Goal: Check status: Check status

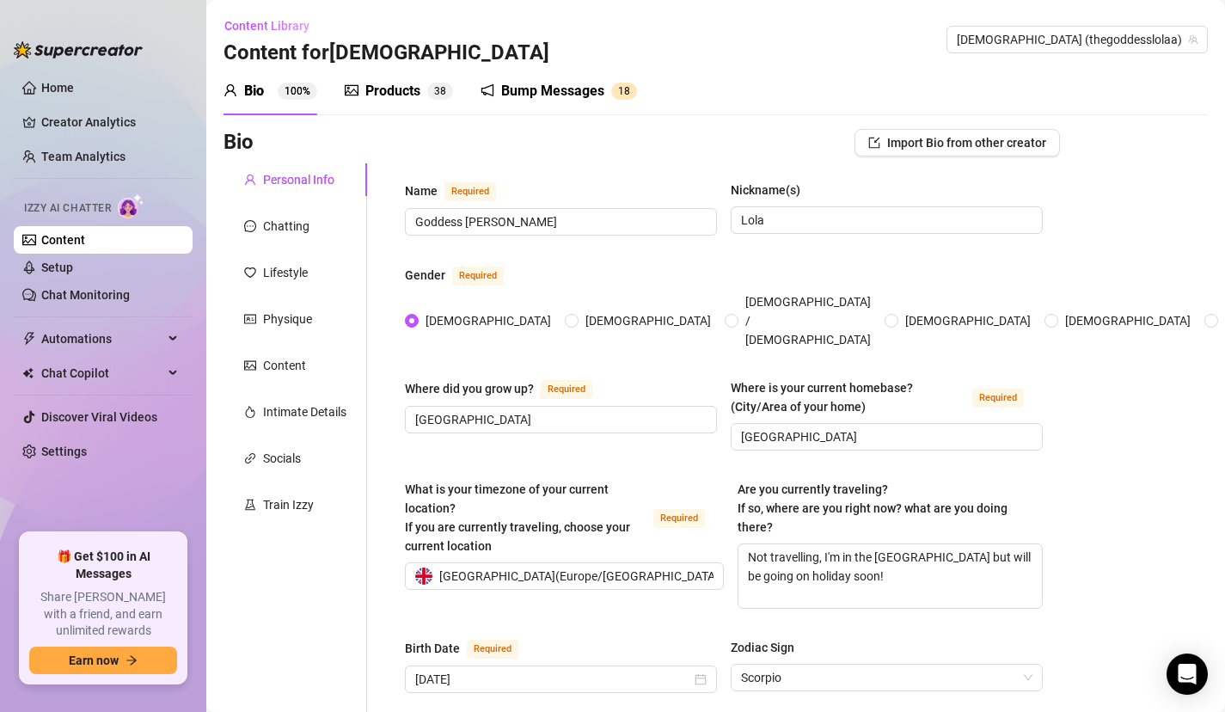
scroll to position [103, 0]
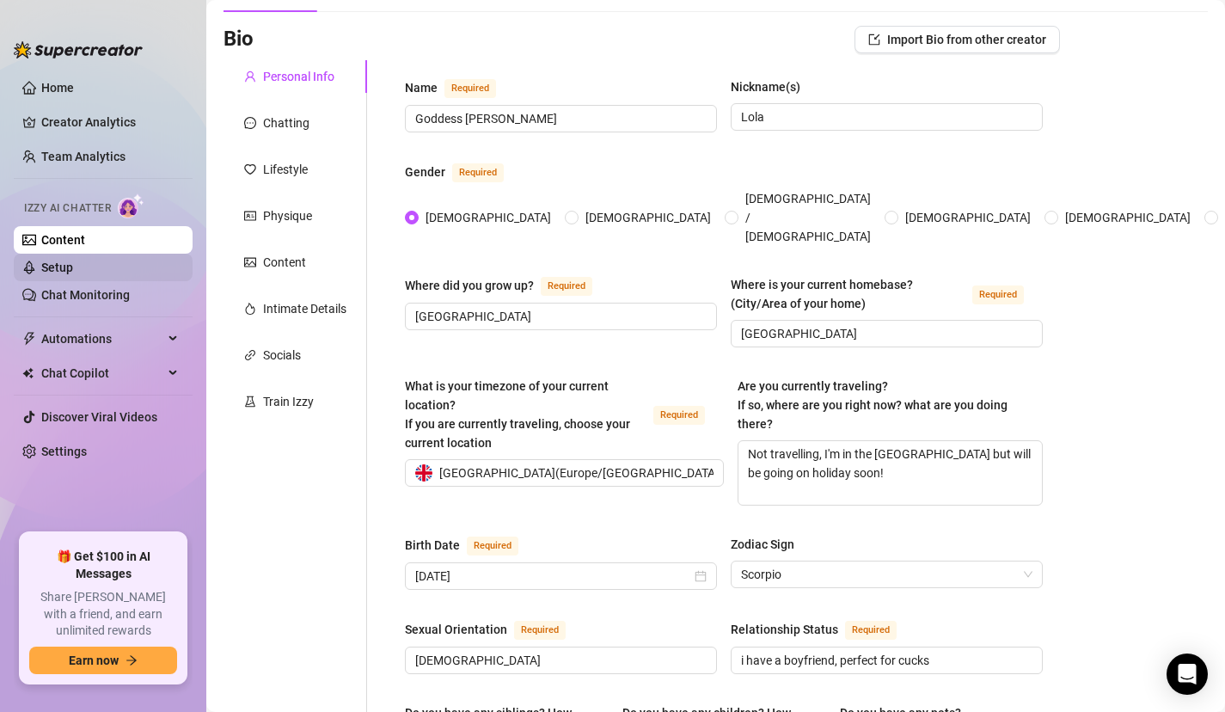
click at [73, 266] on link "Setup" at bounding box center [57, 267] width 32 height 14
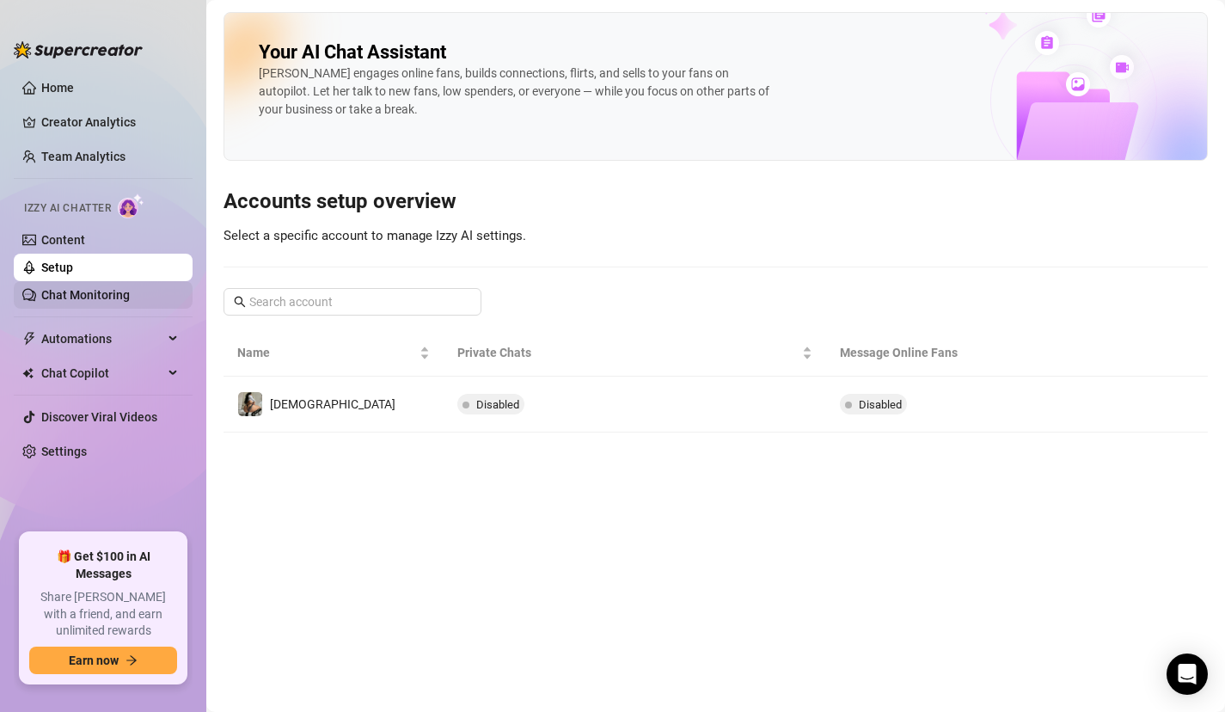
click at [109, 302] on link "Chat Monitoring" at bounding box center [85, 295] width 89 height 14
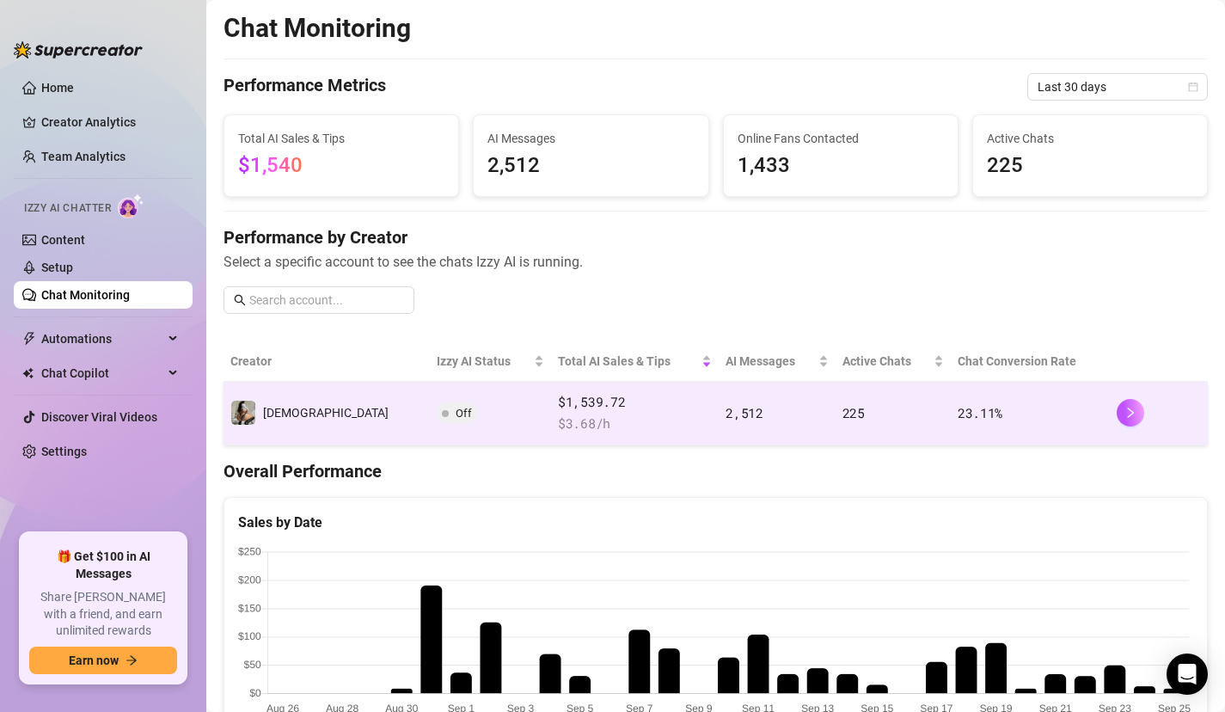
click at [437, 429] on td "Off" at bounding box center [490, 414] width 121 height 64
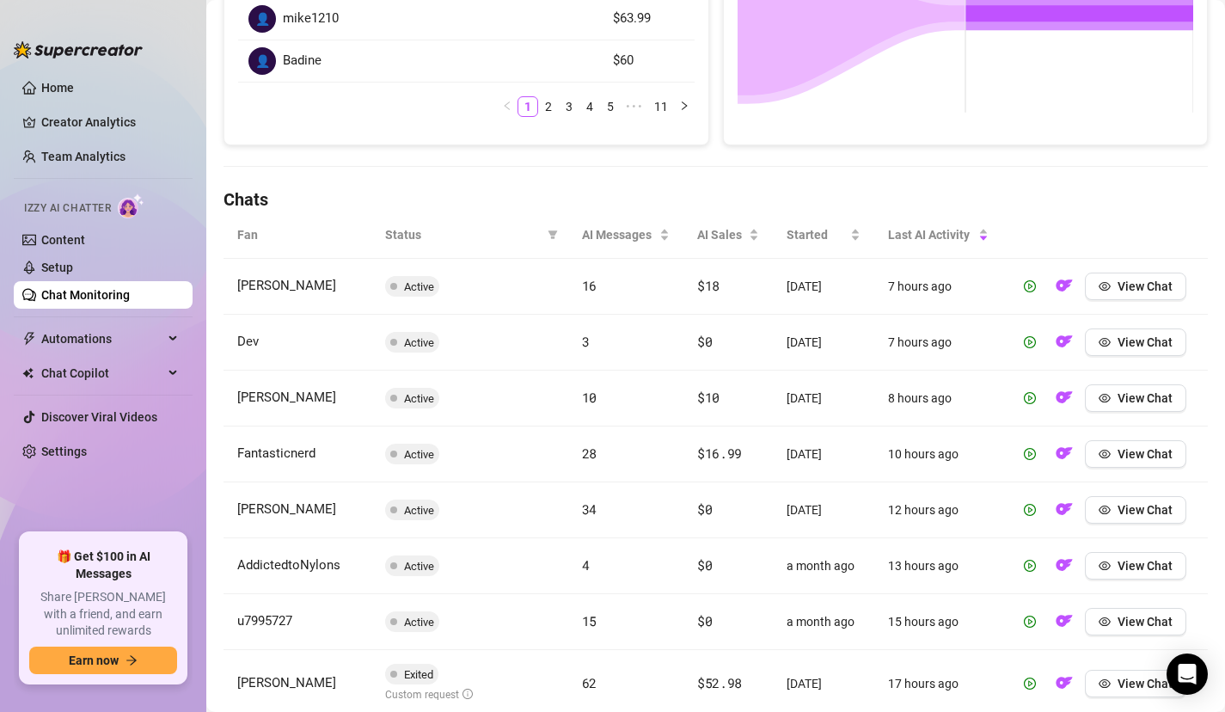
scroll to position [433, 0]
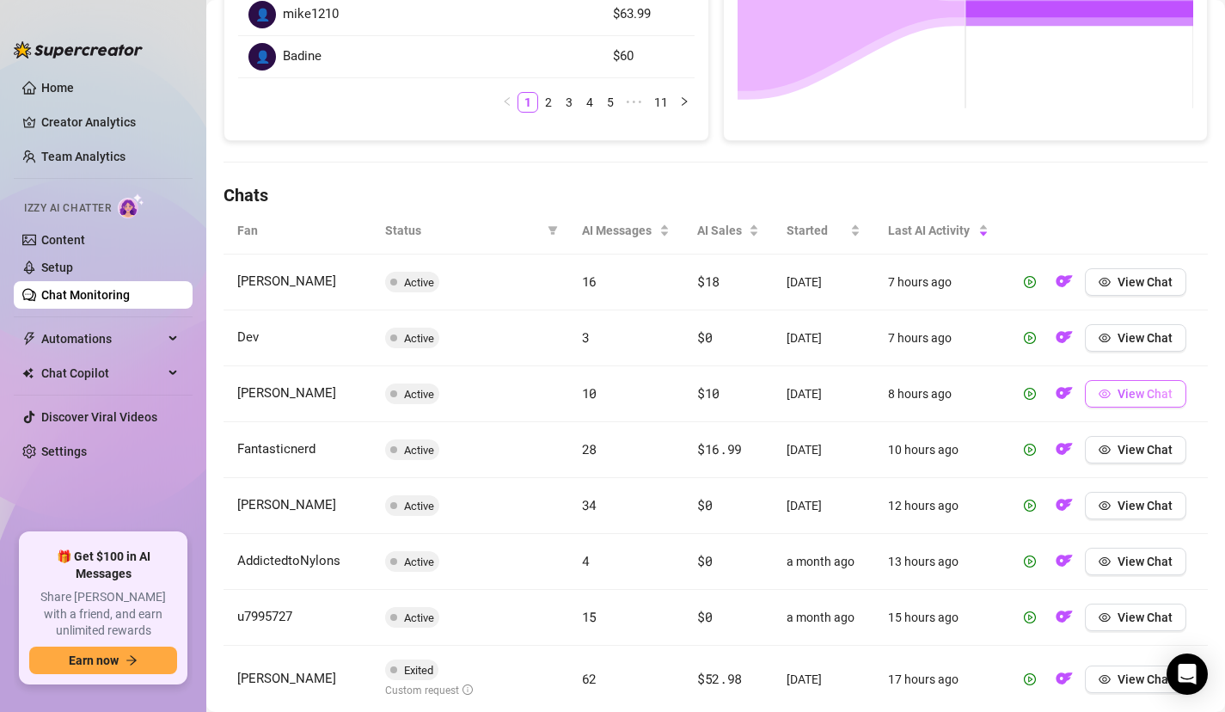
click at [1133, 396] on span "View Chat" at bounding box center [1144, 394] width 55 height 14
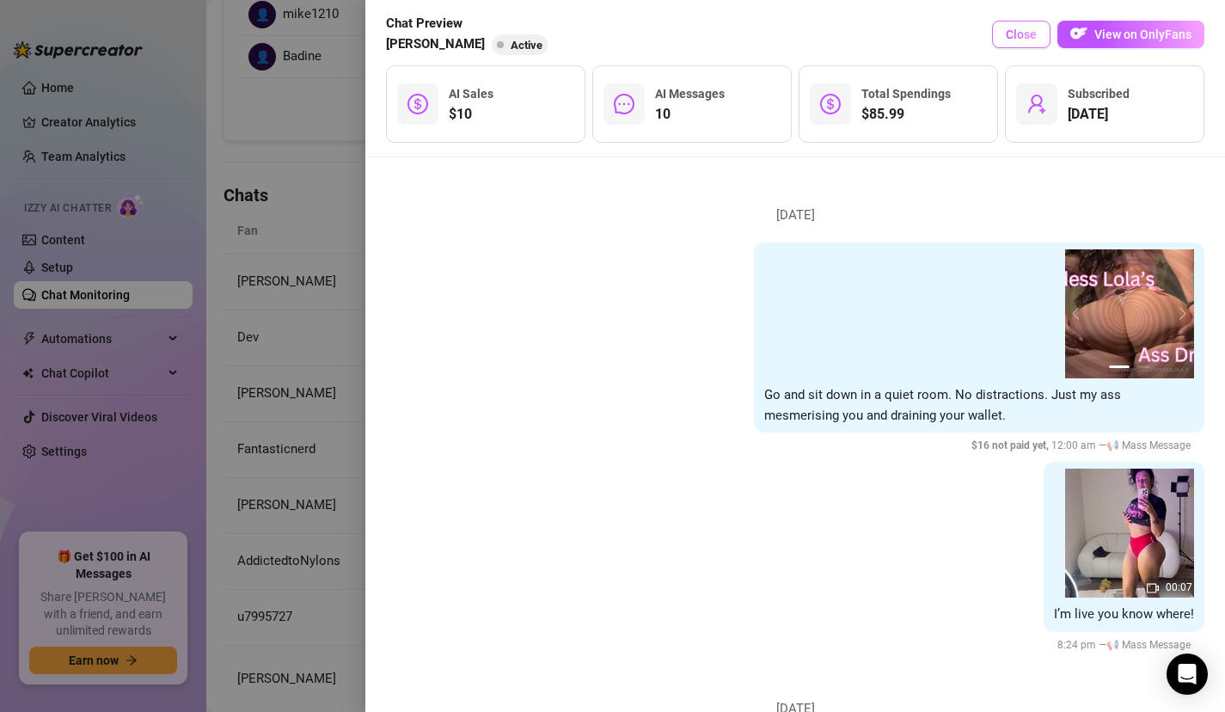
click at [1018, 37] on span "Close" at bounding box center [1021, 35] width 31 height 14
